Goal: Information Seeking & Learning: Learn about a topic

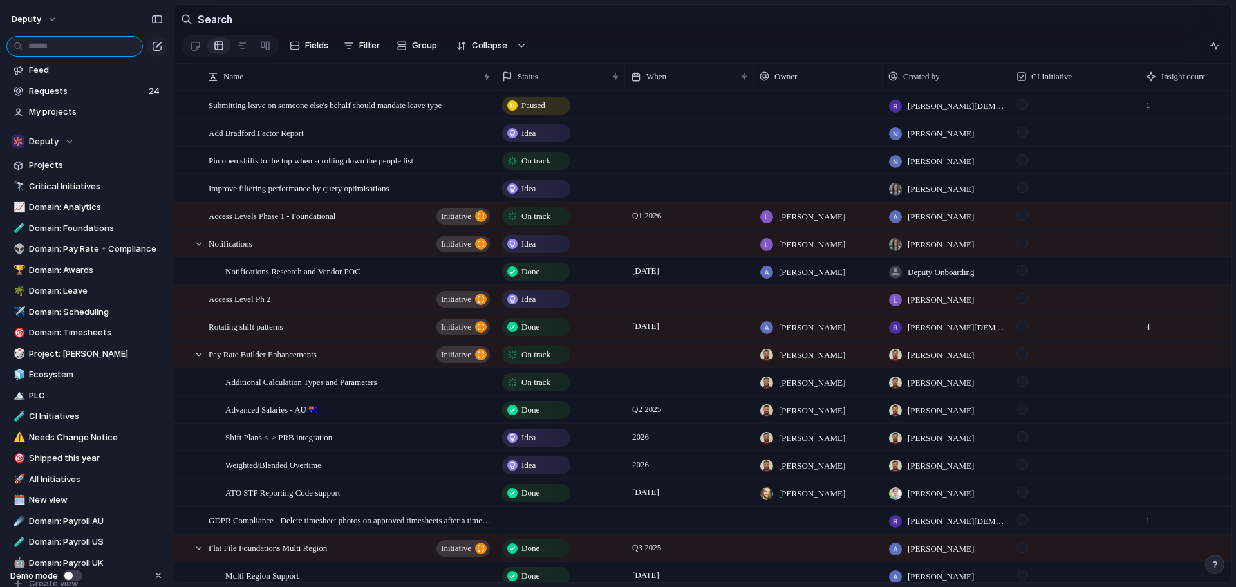
click at [83, 54] on input "text" at bounding box center [74, 46] width 136 height 21
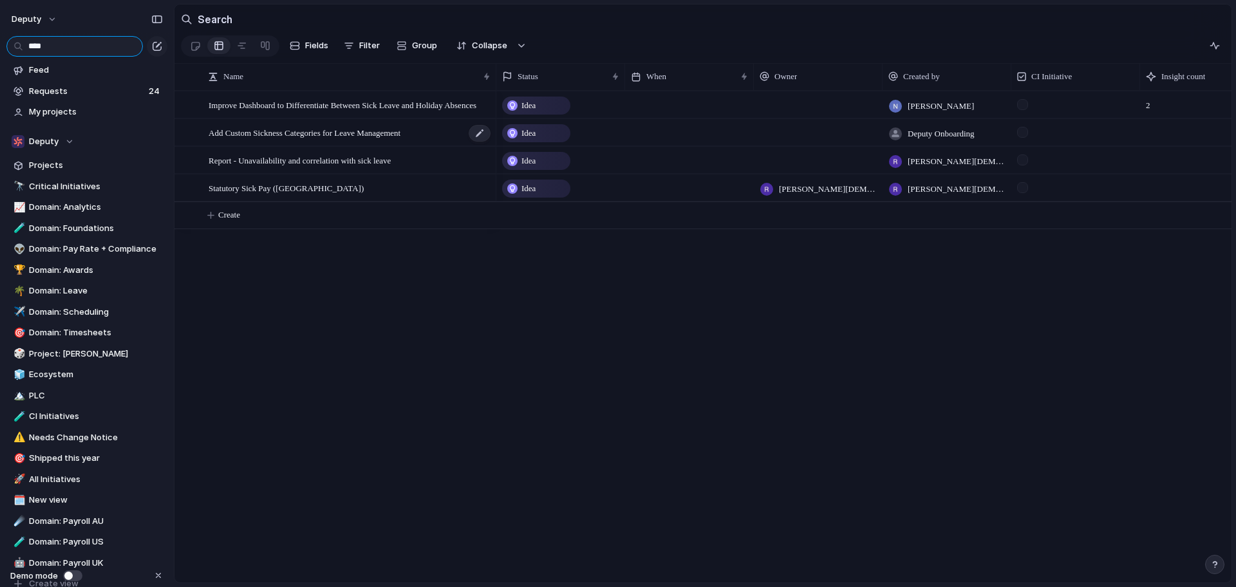
type input "****"
click at [358, 131] on span "Add Custom Sickness Categories for Leave Management" at bounding box center [304, 132] width 192 height 15
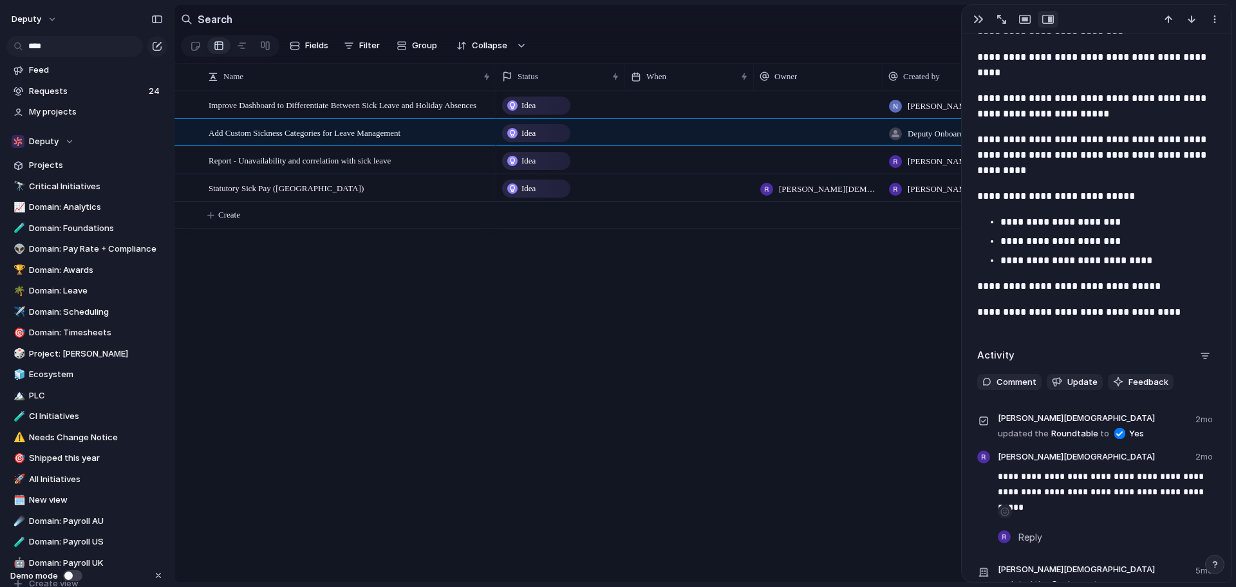
scroll to position [730, 0]
